Goal: Task Accomplishment & Management: Use online tool/utility

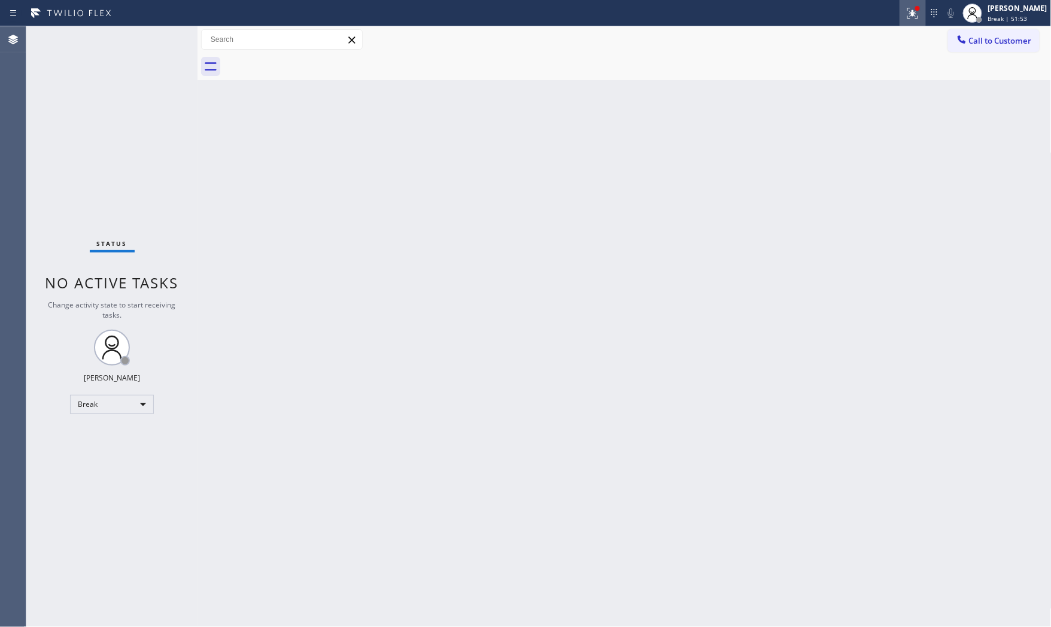
click at [906, 12] on icon at bounding box center [913, 13] width 14 height 14
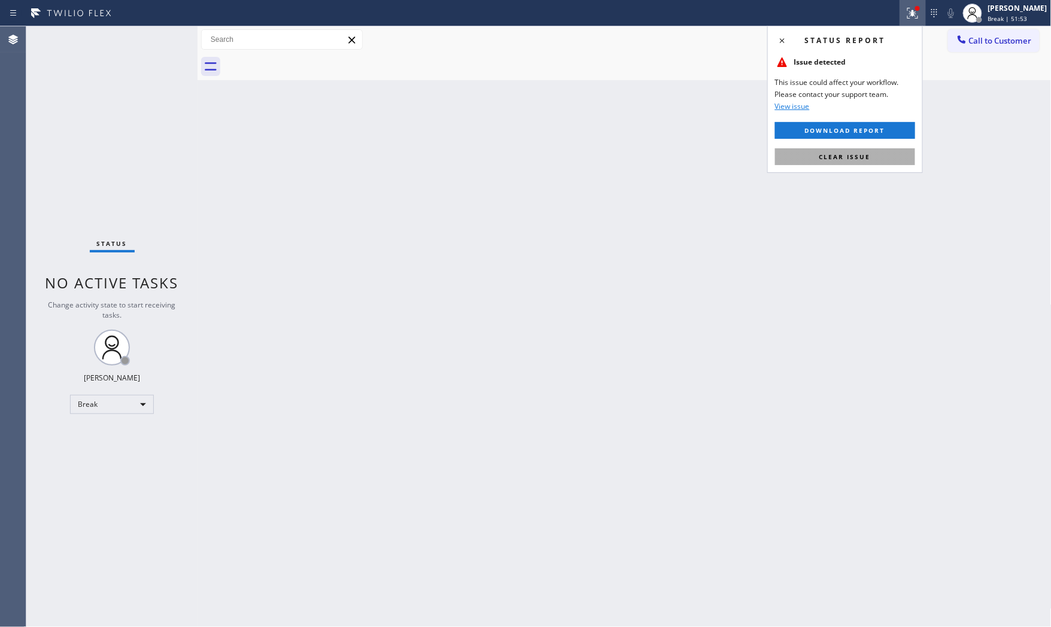
click at [861, 157] on span "Clear issue" at bounding box center [844, 157] width 51 height 8
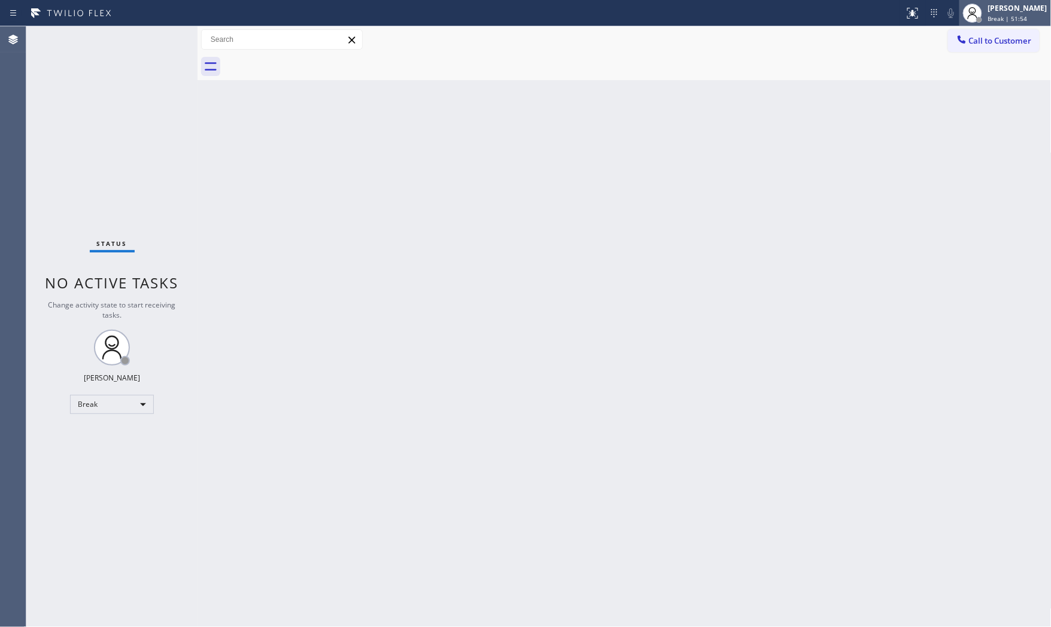
click at [1011, 7] on div "[PERSON_NAME]" at bounding box center [1017, 8] width 59 height 10
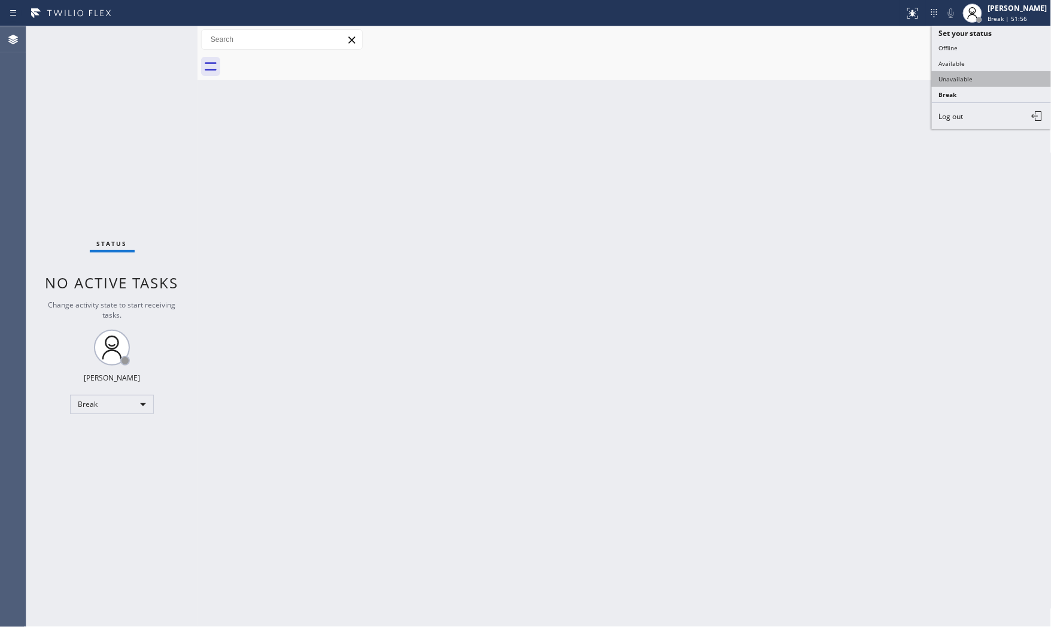
click at [960, 76] on button "Unavailable" at bounding box center [992, 79] width 120 height 16
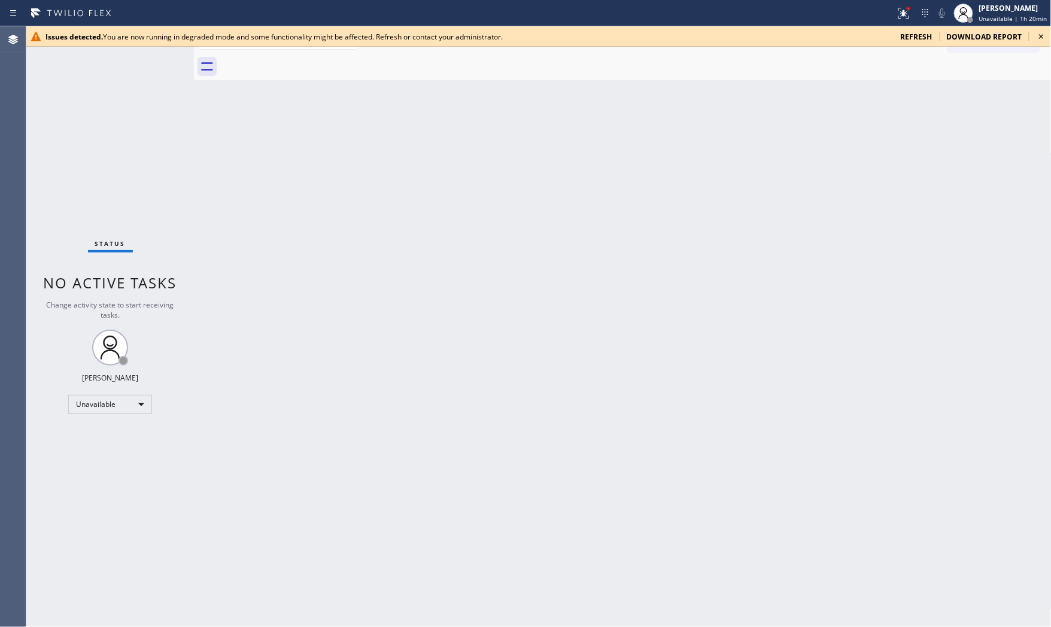
click at [911, 34] on span "refresh" at bounding box center [917, 37] width 32 height 10
click at [920, 36] on span "refresh" at bounding box center [917, 37] width 32 height 10
